Goal: Transaction & Acquisition: Obtain resource

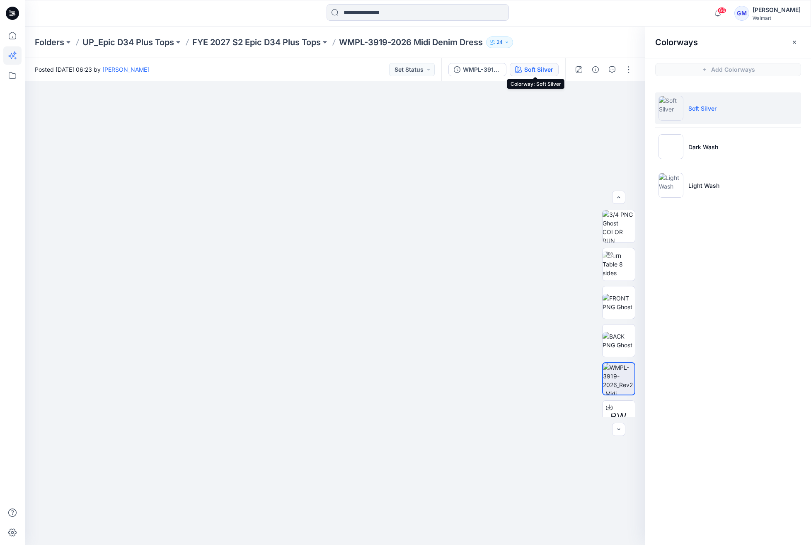
scroll to position [92, 0]
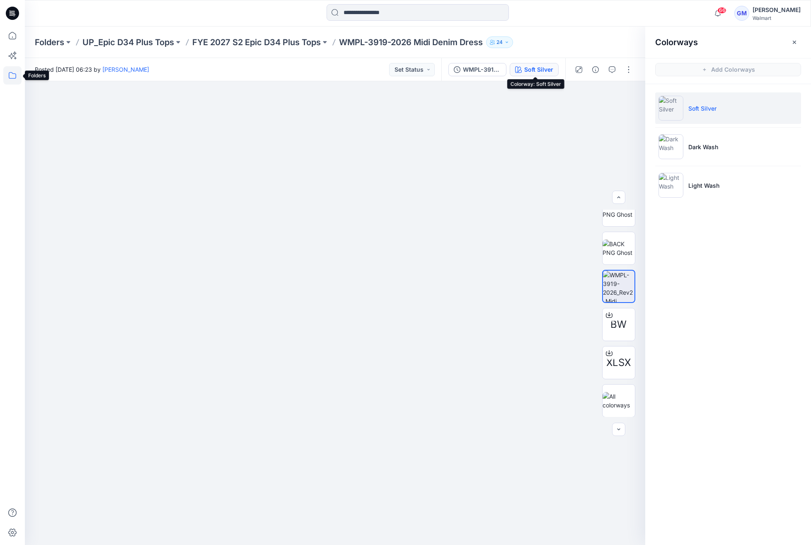
click at [7, 82] on icon at bounding box center [12, 75] width 18 height 18
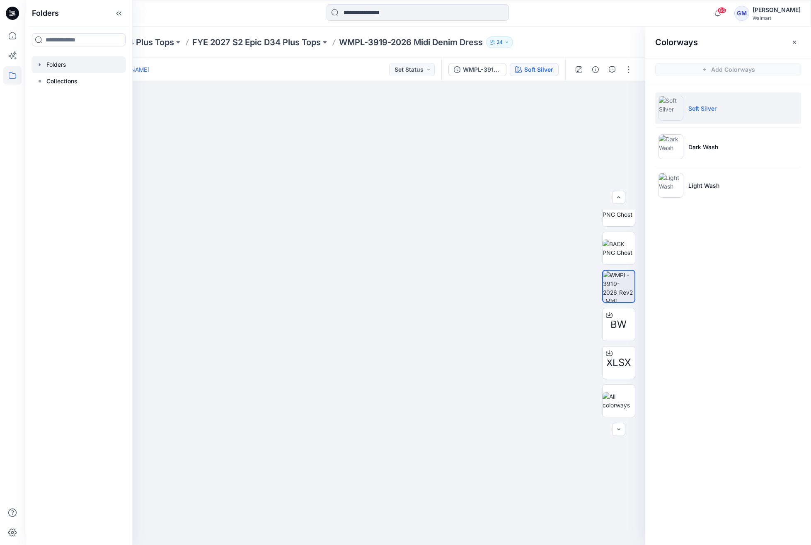
click at [58, 68] on div at bounding box center [79, 64] width 95 height 17
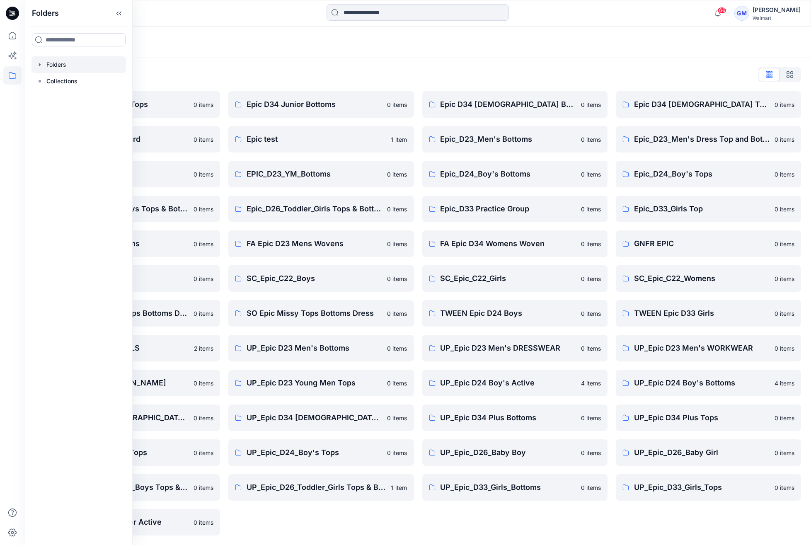
click at [289, 64] on div "Folders List Epic D23 Young Men Tops 0 items Epic NYC practice board 0 items Ep…" at bounding box center [418, 302] width 787 height 488
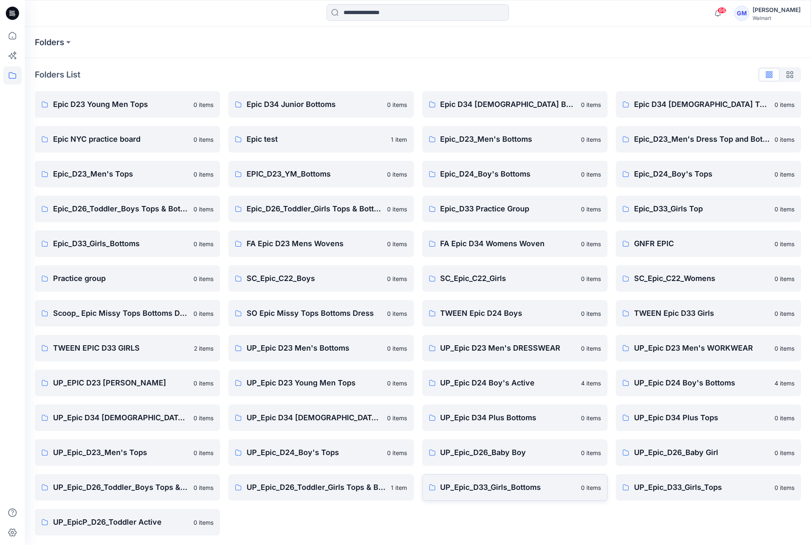
click at [476, 488] on p "UP_Epic_D33_Girls_Bottoms" at bounding box center [509, 488] width 136 height 12
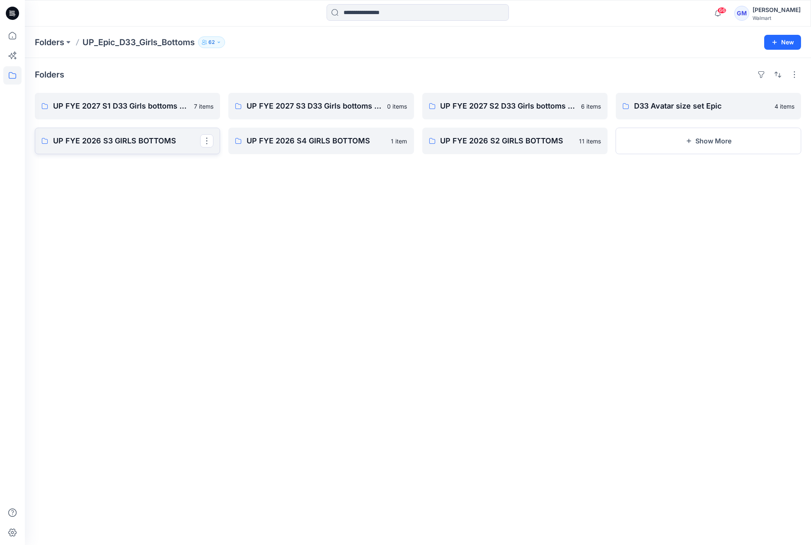
click at [138, 144] on p "UP FYE 2026 S3 GIRLS BOTTOMS" at bounding box center [126, 141] width 147 height 12
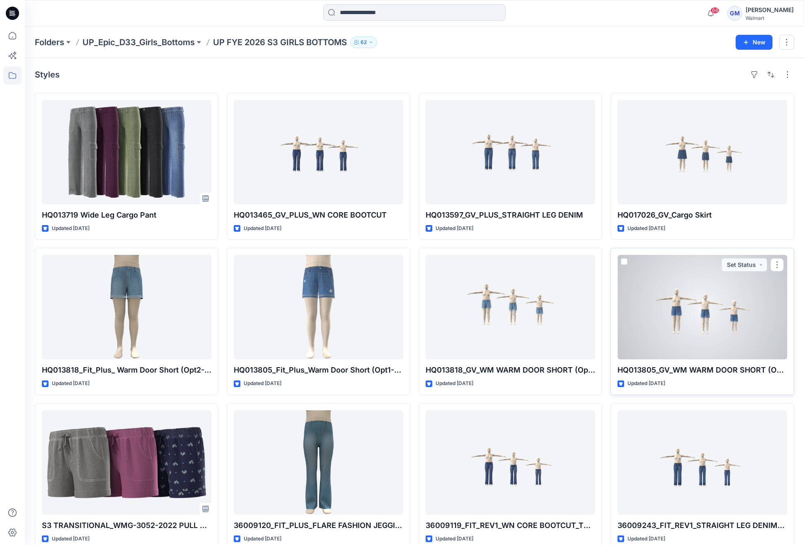
click at [724, 317] on div at bounding box center [703, 307] width 170 height 104
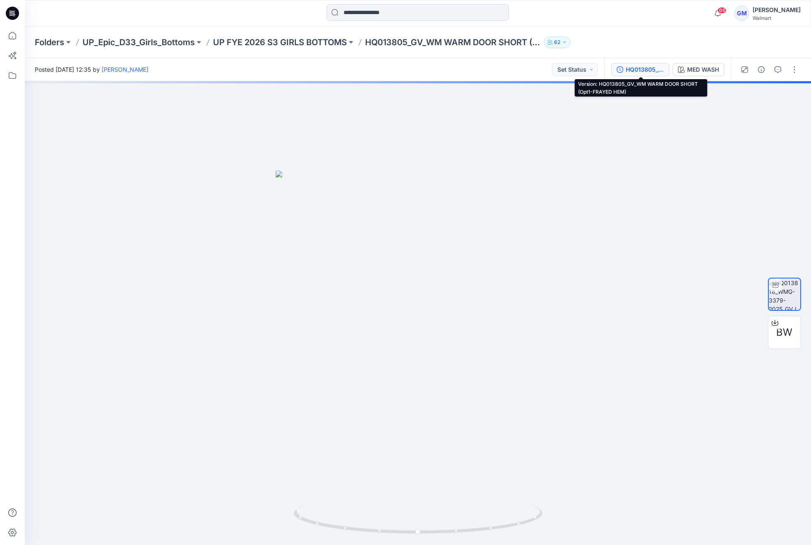
click at [643, 68] on div "HQ013805_GV_WM WARM DOOR SHORT (Opt1-FRAYED HEM)" at bounding box center [645, 69] width 38 height 9
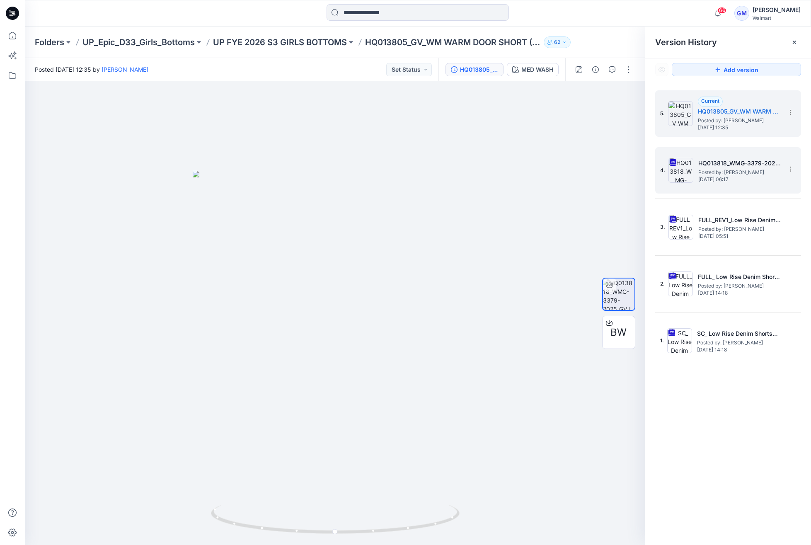
click at [733, 187] on div "4. HQ013818_WMG-3379-2025_FIT_Low Rise Denim Shorts_Opt1 Posted by: [PERSON_NAM…" at bounding box center [723, 171] width 124 height 40
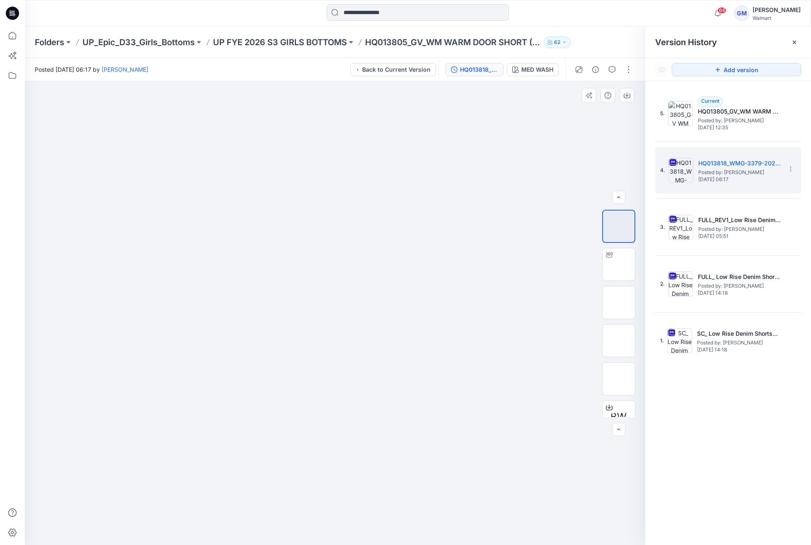
scroll to position [17, 0]
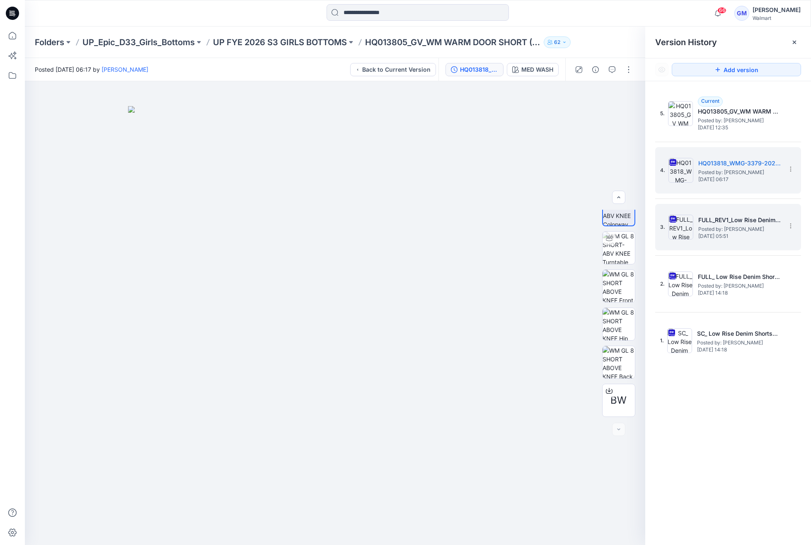
click at [762, 233] on span "[DATE] 05:51" at bounding box center [740, 236] width 83 height 6
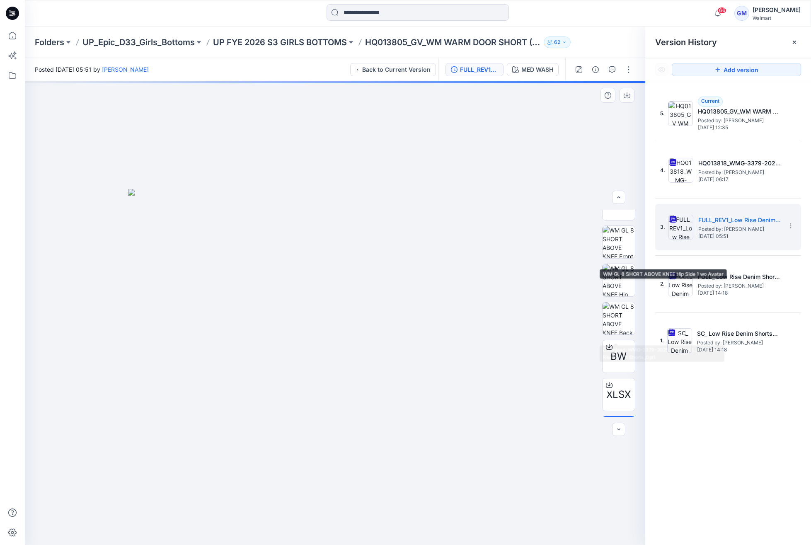
scroll to position [92, 0]
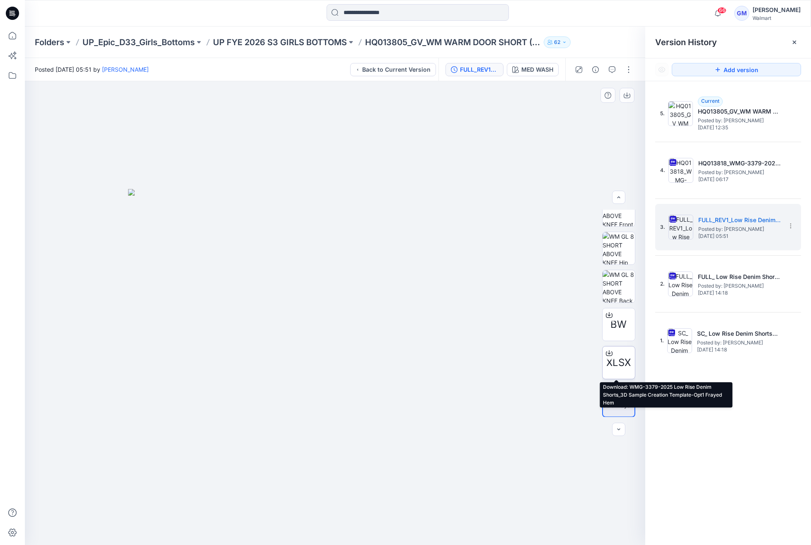
click at [604, 357] on div at bounding box center [609, 353] width 13 height 13
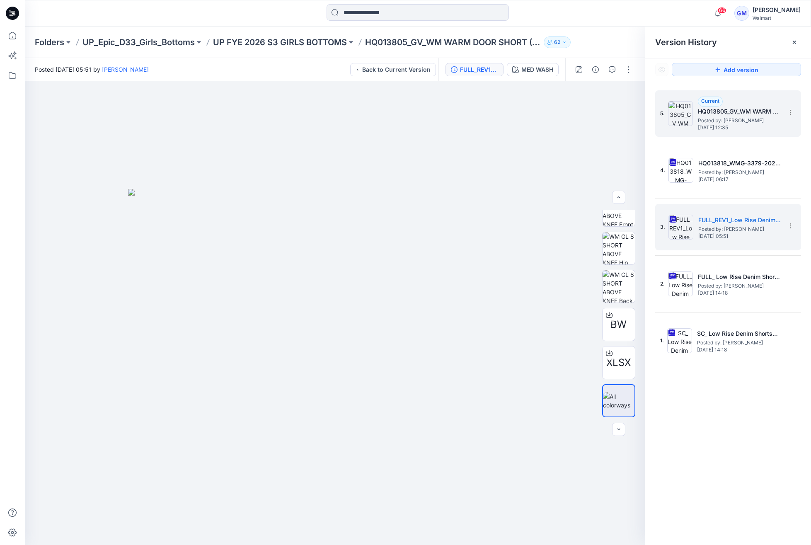
click at [714, 112] on h5 "HQ013805_GV_WM WARM DOOR SHORT (Opt1-FRAYED HEM)" at bounding box center [739, 112] width 83 height 10
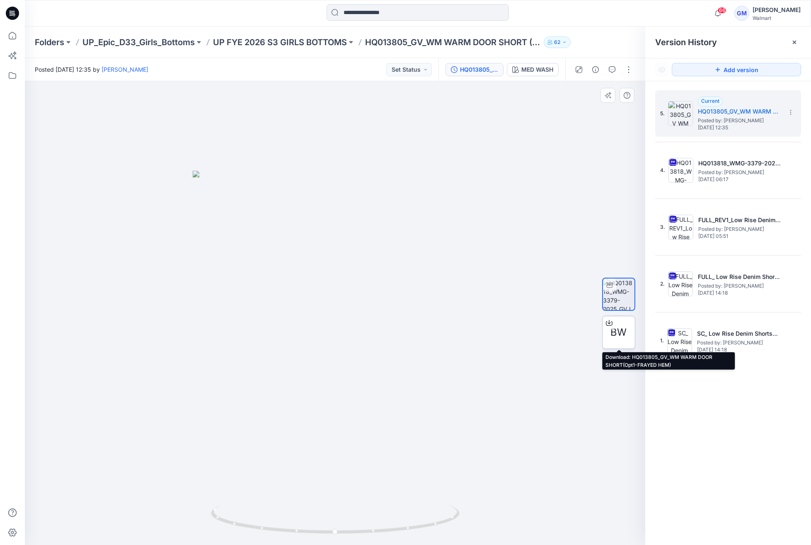
click at [603, 328] on div at bounding box center [609, 322] width 13 height 13
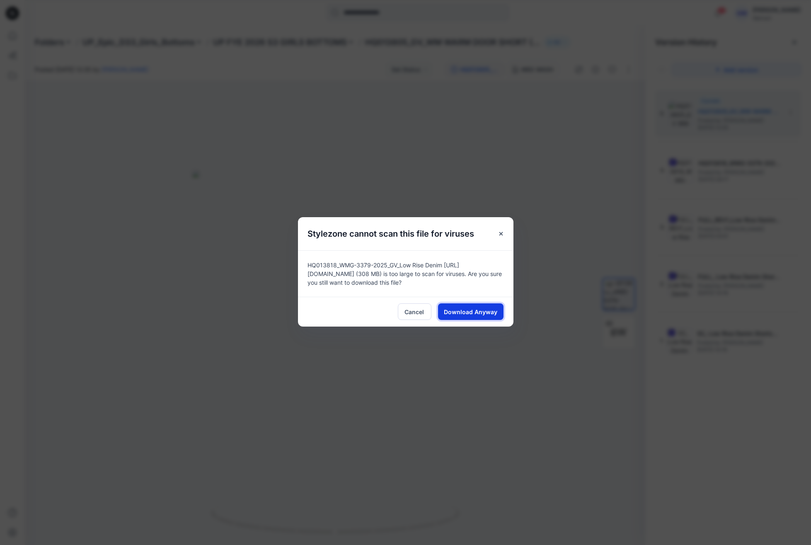
click at [478, 308] on span "Download Anyway" at bounding box center [470, 312] width 53 height 9
